Goal: Task Accomplishment & Management: Use online tool/utility

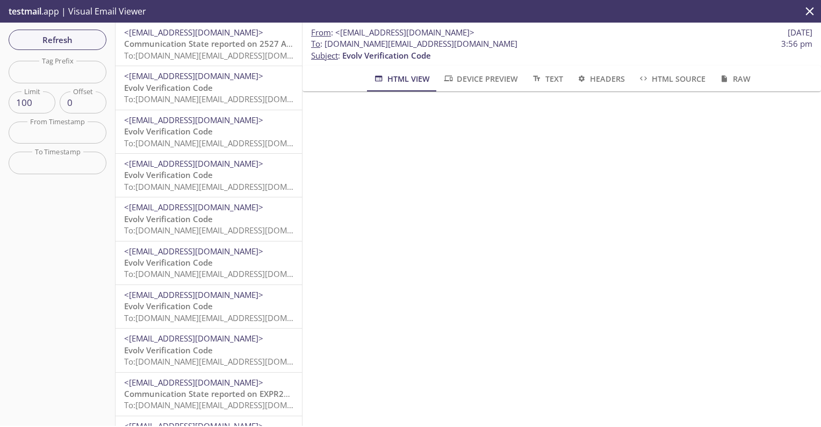
click at [217, 47] on span "Communication State reported on 2527 Alias, HQ, SQA_ACC at [DATE] 11:28:43" at bounding box center [276, 43] width 305 height 11
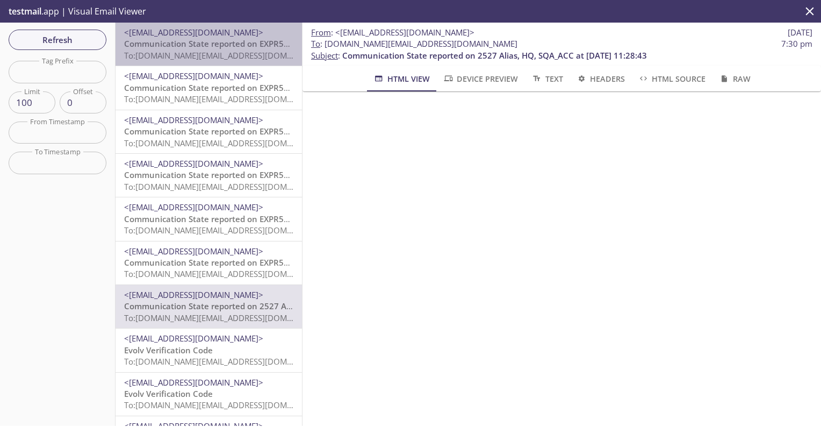
click at [193, 64] on div "<[EMAIL_ADDRESS][DOMAIN_NAME]> Communication State reported on EXPR50100, null,…" at bounding box center [209, 44] width 186 height 43
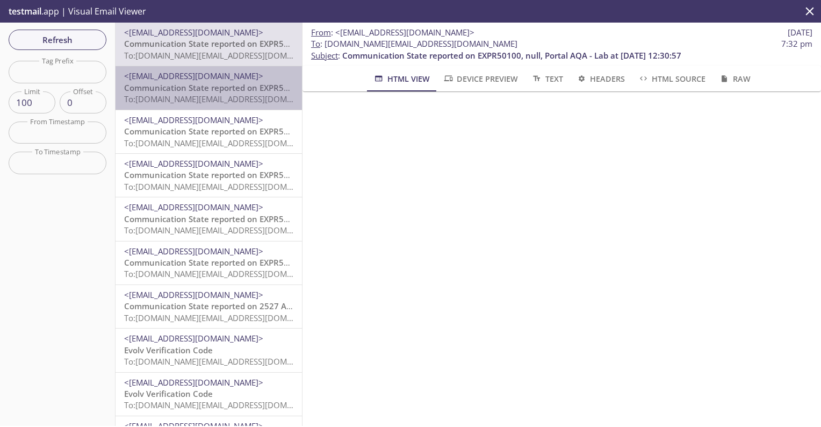
click at [196, 87] on span "Communication State reported on EXPR50100, null, Portal AQA - Lab at [DATE] 12:…" at bounding box center [293, 87] width 339 height 11
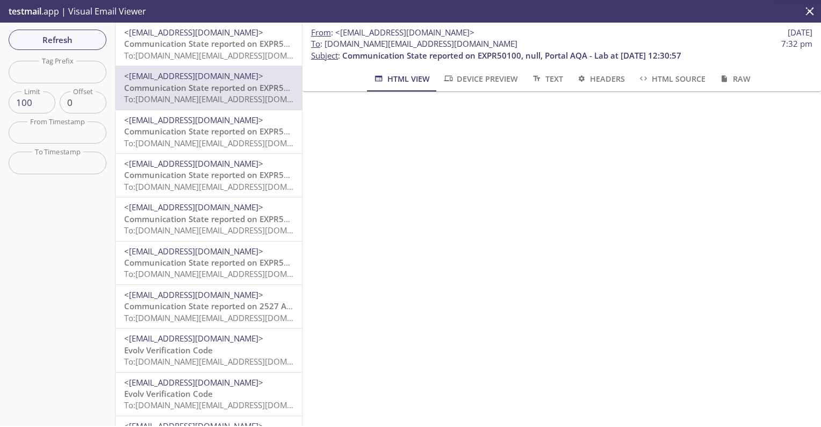
click at [199, 43] on span "Communication State reported on EXPR50100, null, Portal AQA - Lab at [DATE] 12:…" at bounding box center [293, 43] width 339 height 11
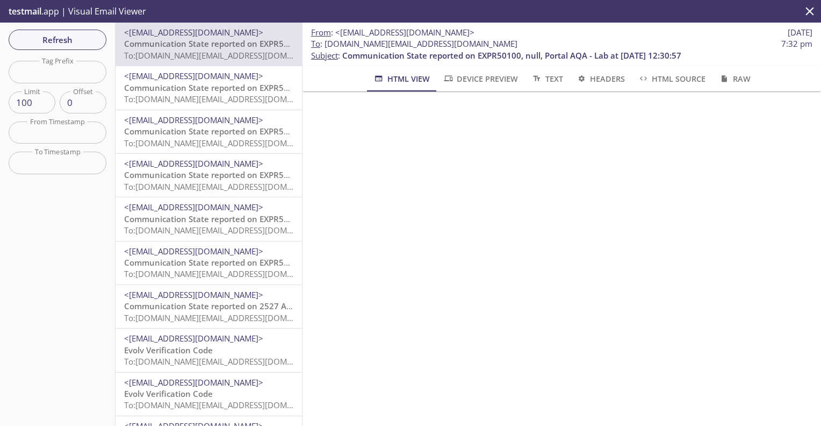
click at [201, 70] on span "<[EMAIL_ADDRESS][DOMAIN_NAME]>" at bounding box center [193, 75] width 139 height 11
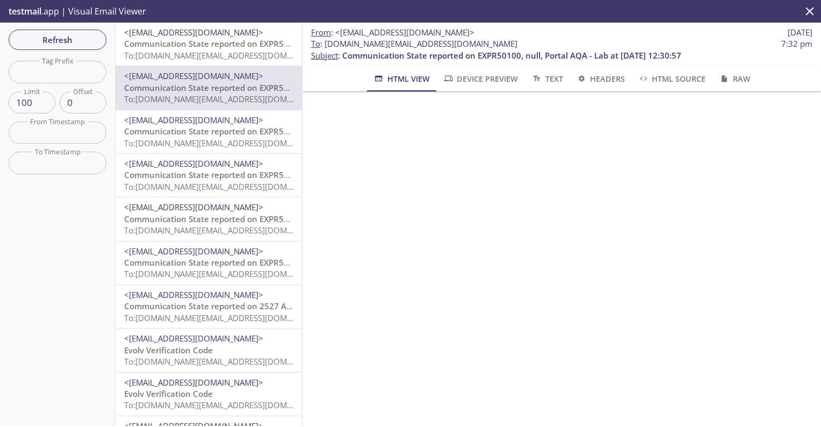
click at [228, 46] on span "Communication State reported on EXPR50100, null, Portal AQA - Lab at [DATE] 12:…" at bounding box center [293, 43] width 339 height 11
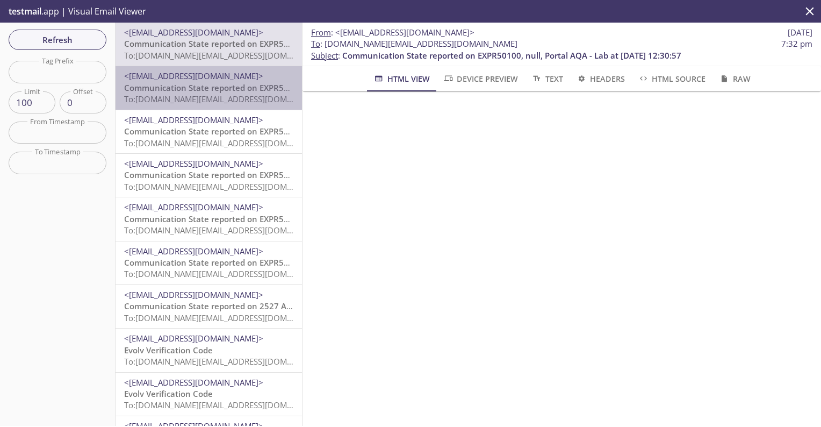
click at [204, 95] on span "To: [DOMAIN_NAME][EMAIL_ADDRESS][DOMAIN_NAME]" at bounding box center [226, 99] width 204 height 11
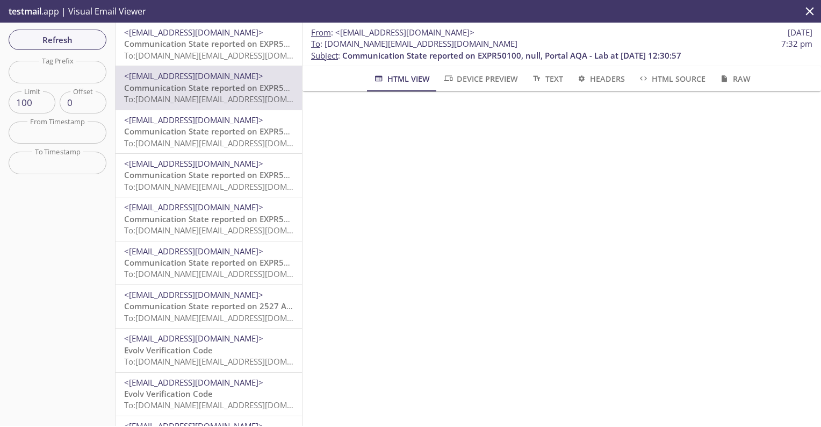
click at [198, 123] on span "<support+donotreply@evolvtechnology.net>" at bounding box center [193, 119] width 139 height 11
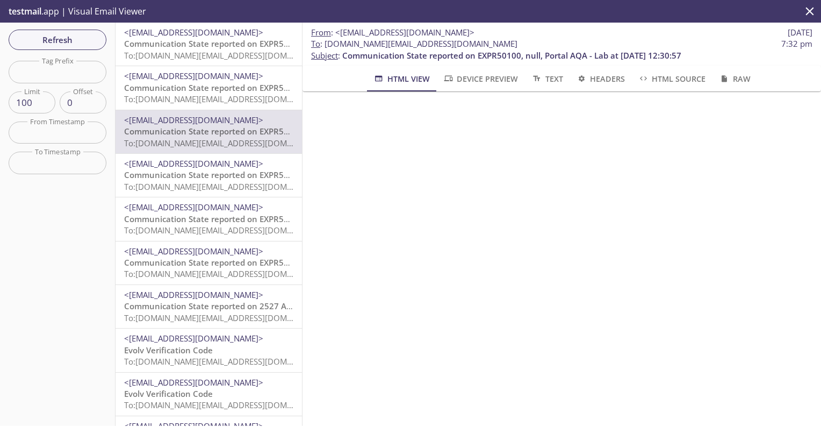
click at [216, 52] on span "To: evolvportal.auto_distributor_technical_totp_user@inbox.testmail.app" at bounding box center [226, 55] width 204 height 11
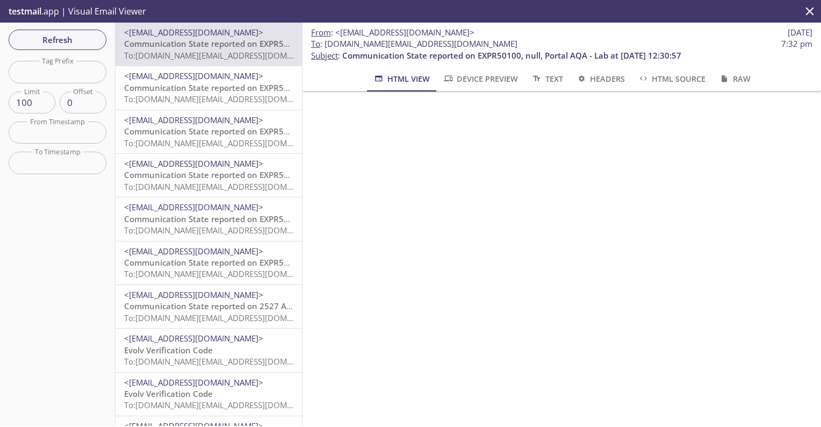
click at [227, 89] on span "Communication State reported on EXPR50100, null, Portal AQA - Lab at 08-13-2025…" at bounding box center [293, 87] width 339 height 11
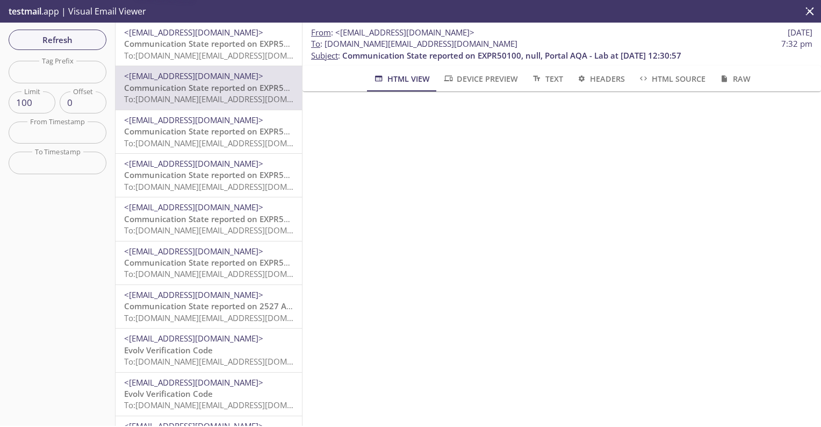
click at [214, 138] on span "To: evolvportal.auto_distributor_totp_user@inbox.testmail.app" at bounding box center [226, 143] width 204 height 11
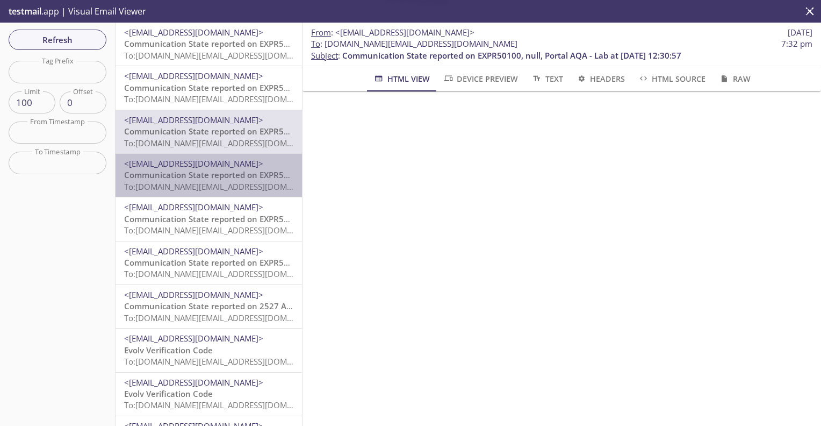
click at [198, 187] on span "To: evolvportal.auto_customer_basic_totp_user@inbox.testmail.app" at bounding box center [226, 186] width 204 height 11
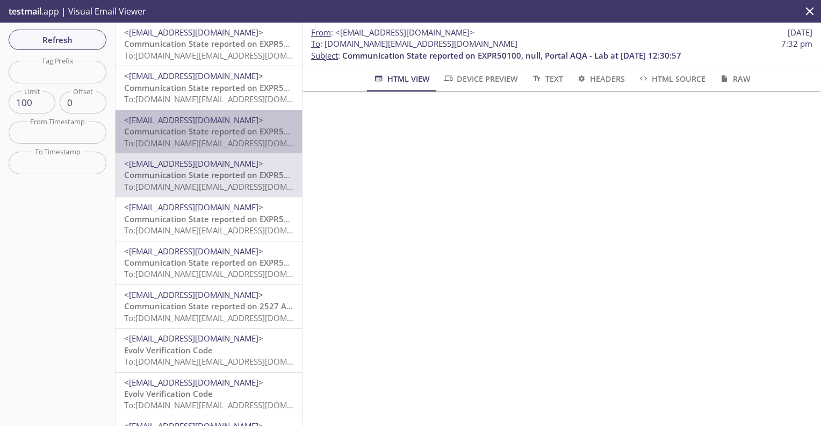
click at [220, 133] on span "Communication State reported on EXPR50100, null, Portal AQA - Lab at 08-13-2025…" at bounding box center [293, 131] width 339 height 11
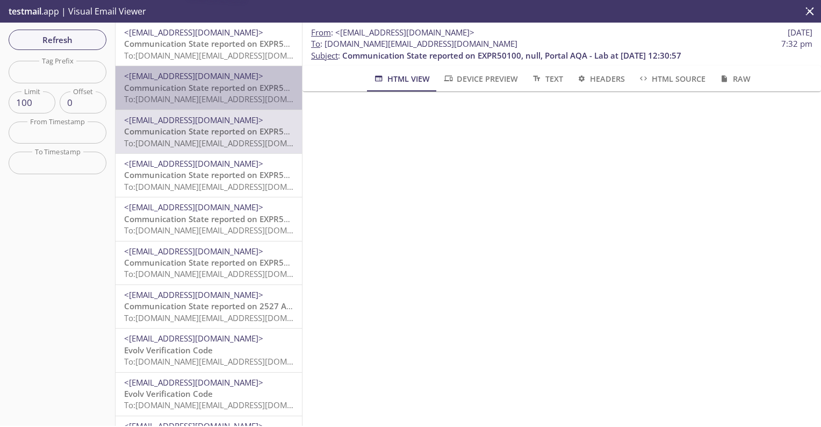
click at [211, 104] on div "<support+donotreply@evolvtechnology.net> Communication State reported on EXPR50…" at bounding box center [209, 87] width 186 height 43
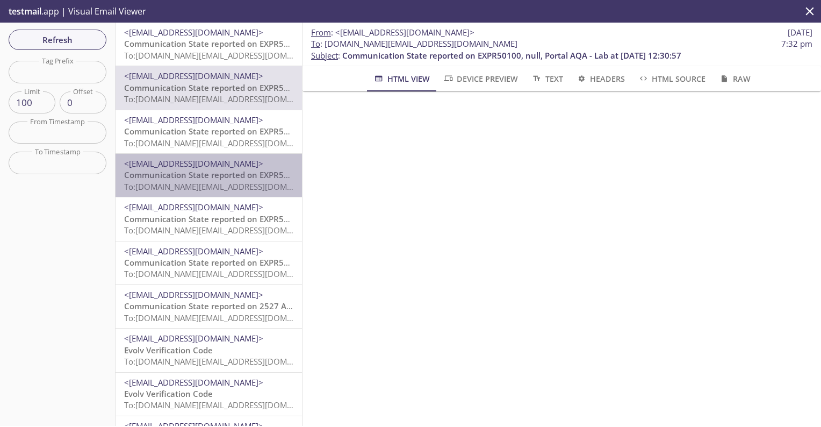
click at [189, 181] on span "To: evolvportal.auto_customer_basic_totp_user@inbox.testmail.app" at bounding box center [226, 186] width 204 height 11
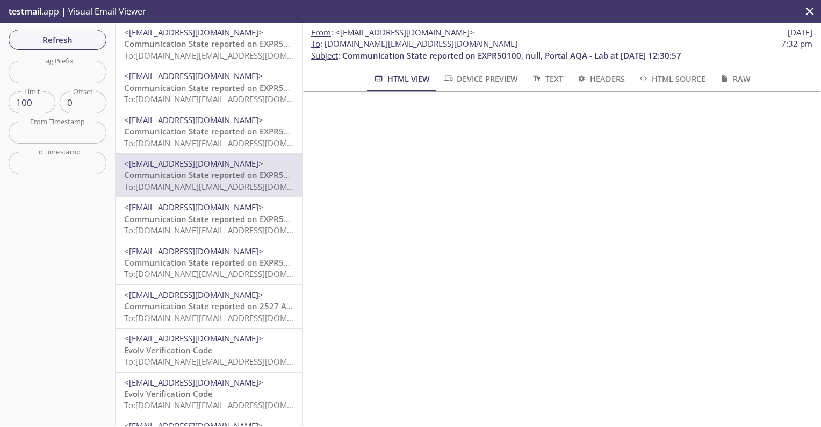
click at [201, 89] on span "Communication State reported on EXPR50100, null, Portal AQA - Lab at 08-13-2025…" at bounding box center [293, 87] width 339 height 11
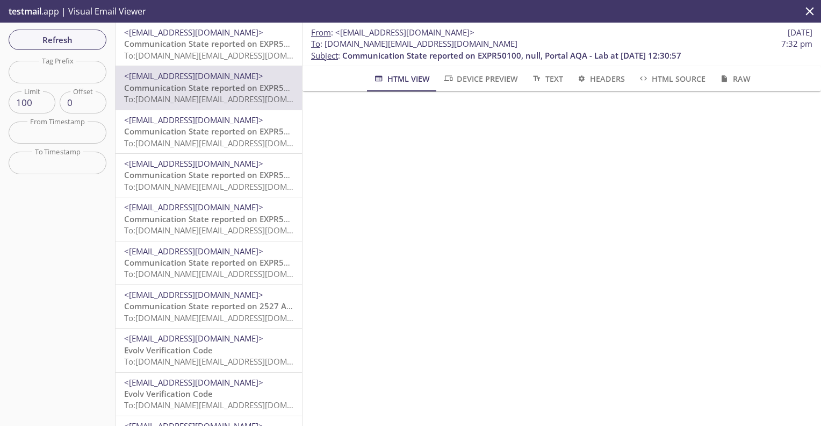
click at [180, 186] on span "To: evolvportal.auto_customer_basic_totp_user@inbox.testmail.app" at bounding box center [226, 186] width 204 height 11
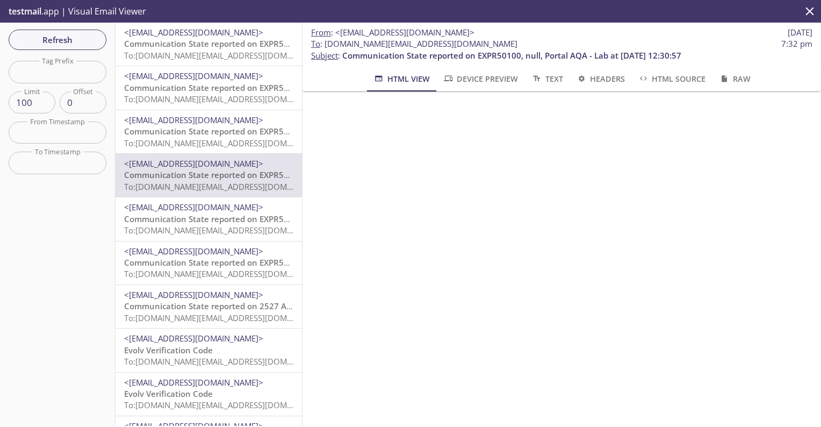
click at [173, 229] on span "To: evolvportal.auto_customer_totp_user@inbox.testmail.app" at bounding box center [226, 230] width 204 height 11
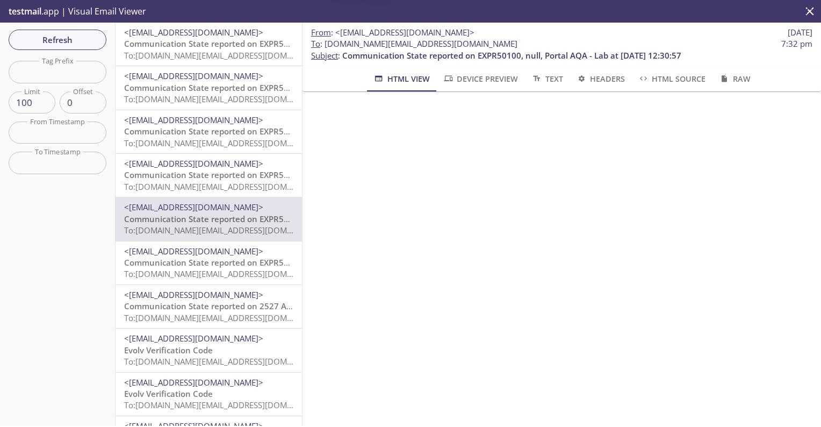
click at [194, 97] on span "To: evolvportal.auto_customer_admin_totp_user@inbox.testmail.app" at bounding box center [226, 99] width 204 height 11
